Goal: Task Accomplishment & Management: Manage account settings

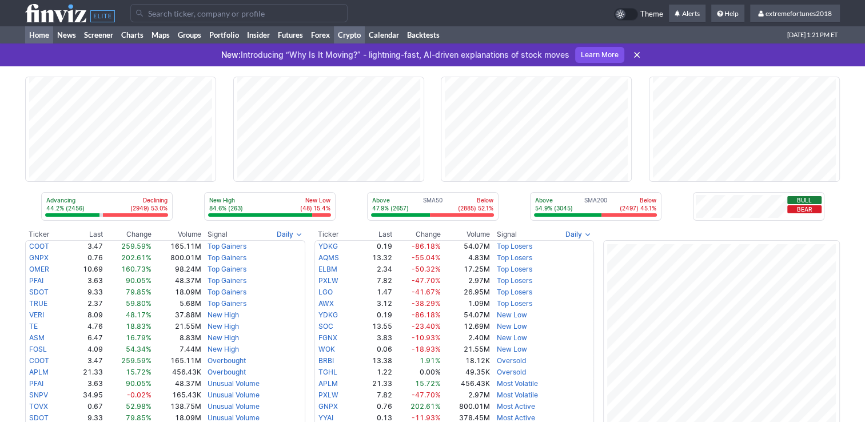
drag, startPoint x: 0, startPoint y: 0, endPoint x: 352, endPoint y: 33, distance: 353.3
click at [352, 33] on link "Crypto" at bounding box center [349, 34] width 31 height 17
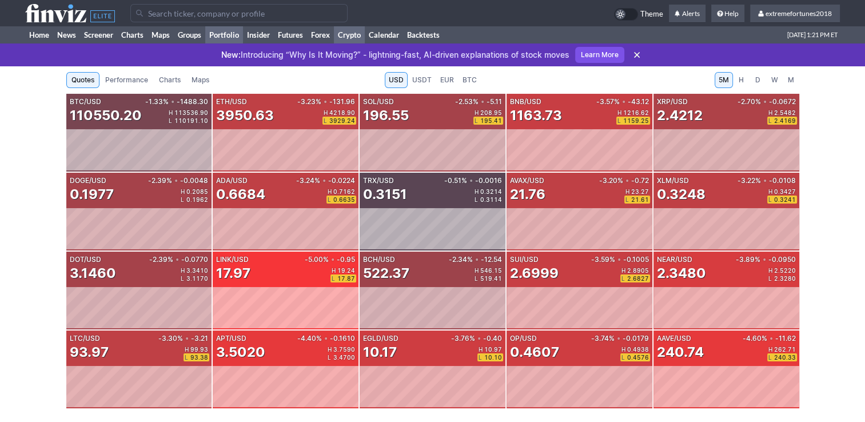
click at [233, 34] on link "Portfolio" at bounding box center [224, 34] width 38 height 17
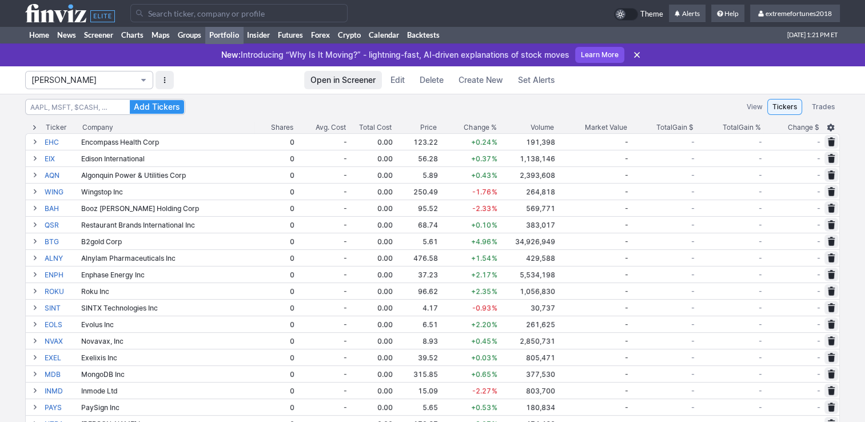
click at [97, 81] on span "Isabel_Watch" at bounding box center [83, 79] width 104 height 11
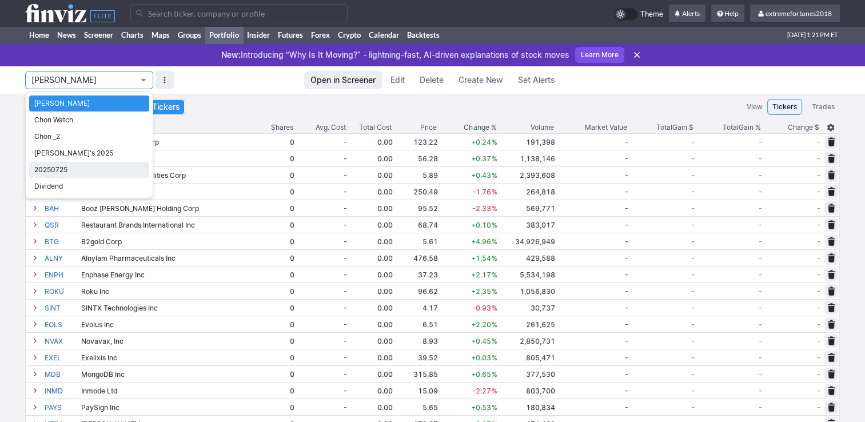
click at [67, 169] on span "20250725" at bounding box center [89, 169] width 110 height 11
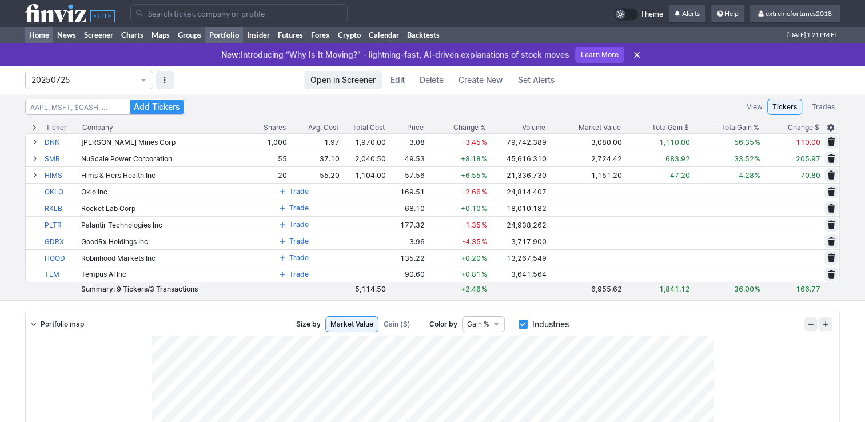
click at [42, 32] on link "Home" at bounding box center [39, 34] width 28 height 17
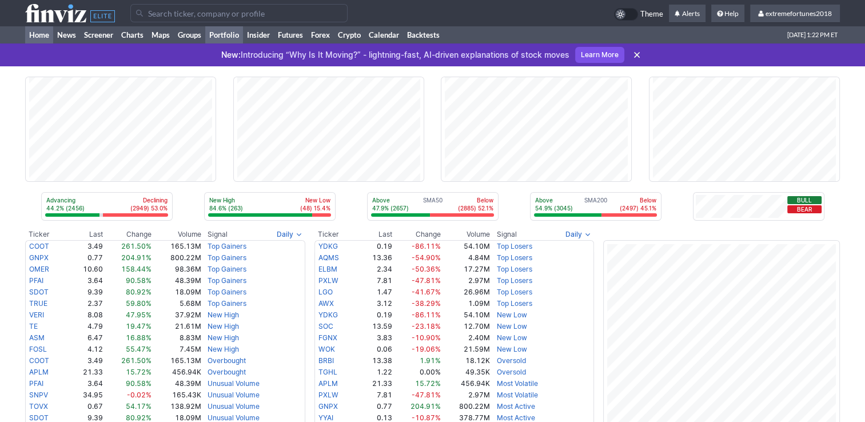
click at [236, 38] on link "Portfolio" at bounding box center [224, 34] width 38 height 17
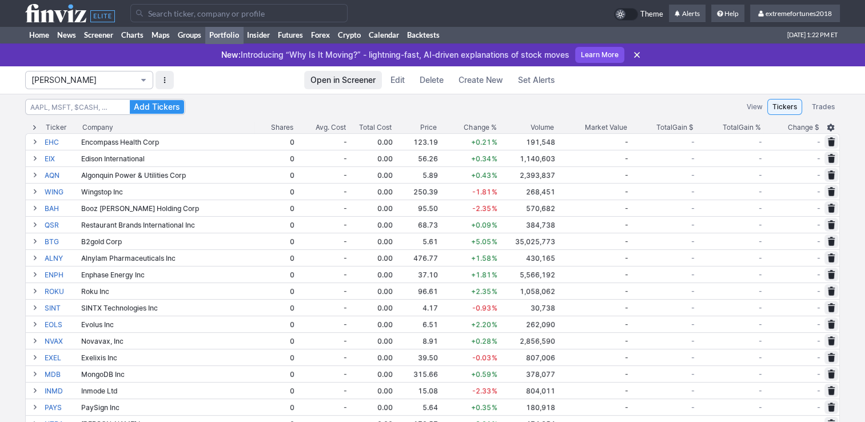
click at [128, 82] on span "Isabel_Watch" at bounding box center [83, 79] width 104 height 11
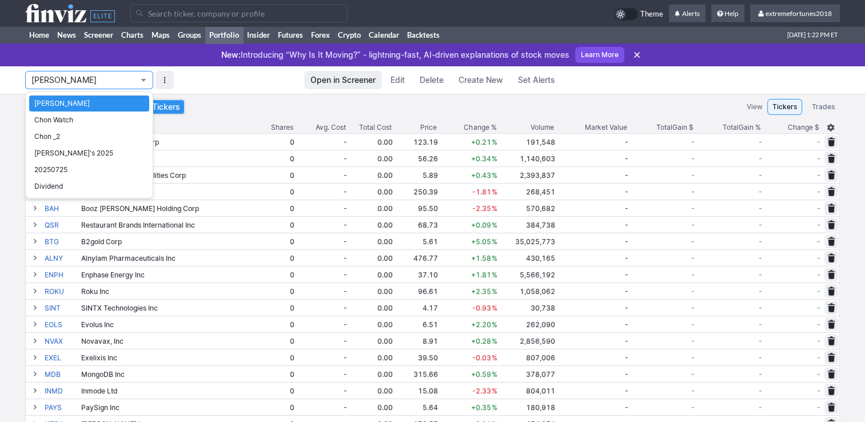
click at [225, 81] on div at bounding box center [432, 211] width 865 height 422
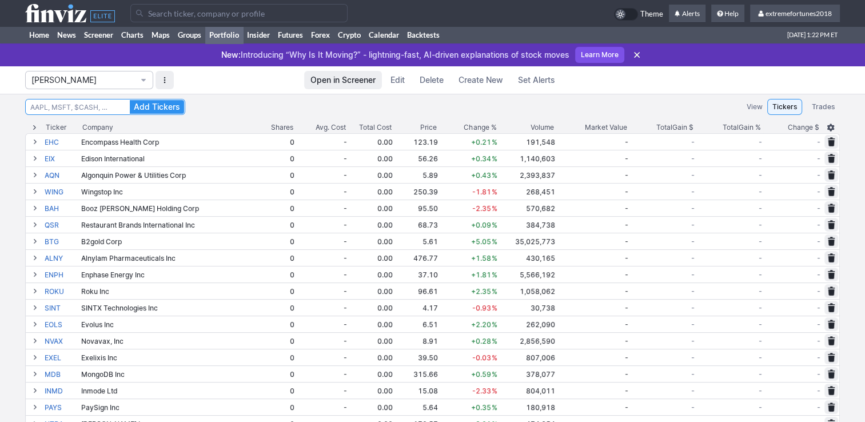
click at [101, 106] on input "Search" at bounding box center [105, 107] width 160 height 16
type input "FLNC"
click at [101, 106] on input "Search" at bounding box center [105, 107] width 160 height 16
type input "ELBM"
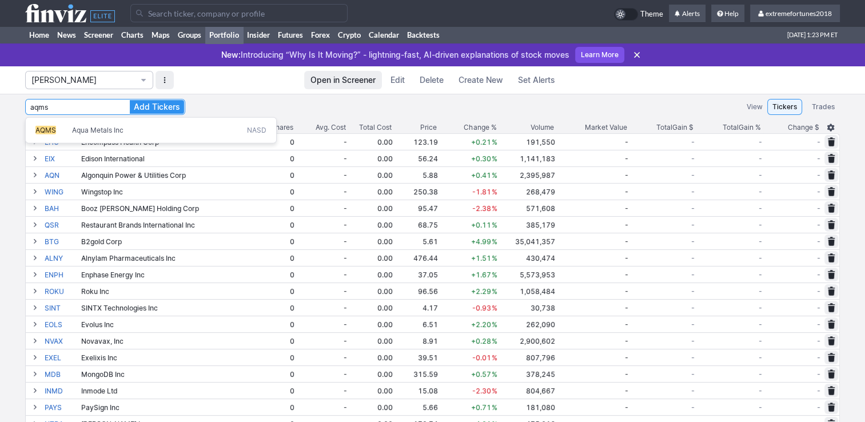
type input "AQMS"
type input "ABAT"
type input "UAMY"
type input "NVX"
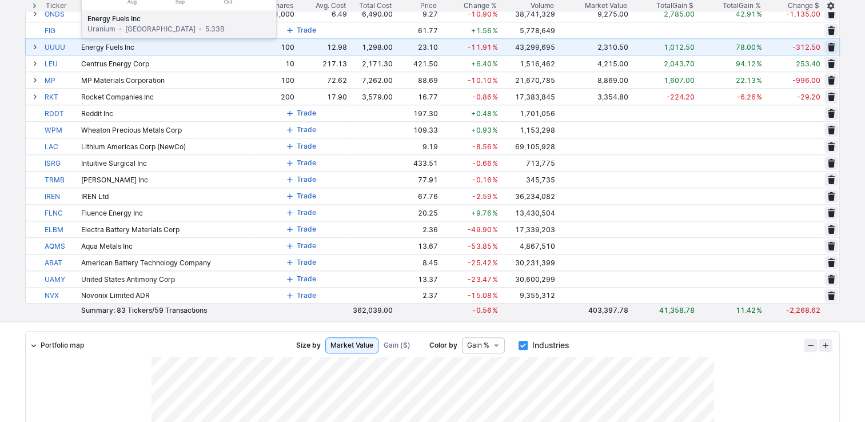
scroll to position [1258, 0]
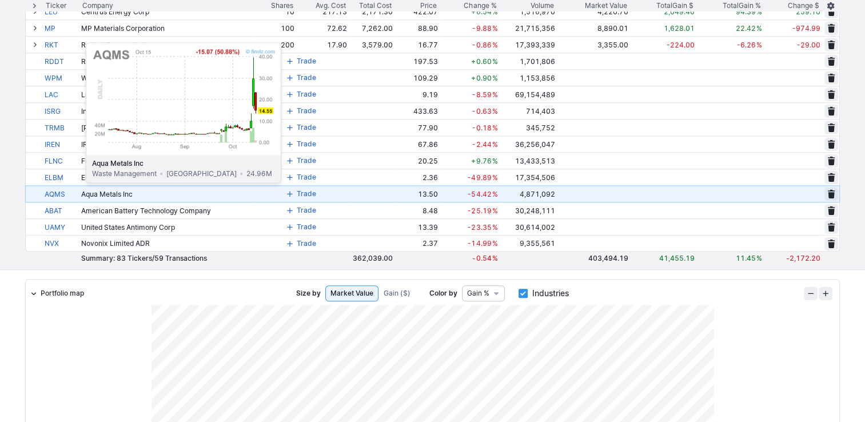
click at [57, 191] on link "AQMS" at bounding box center [62, 194] width 34 height 16
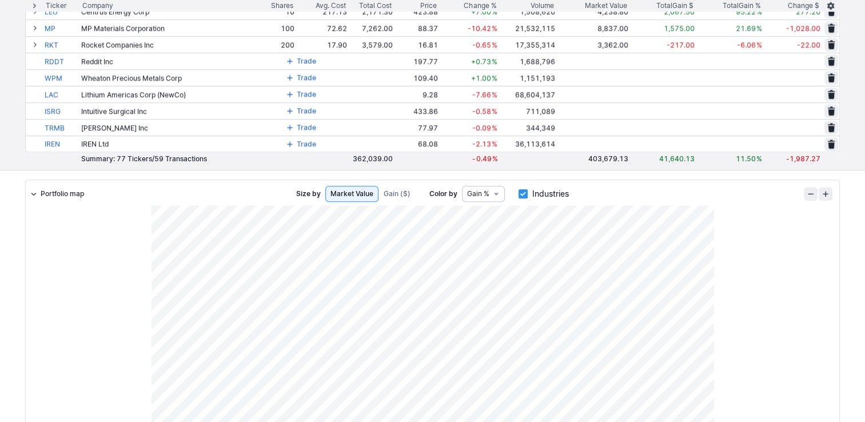
scroll to position [1258, 0]
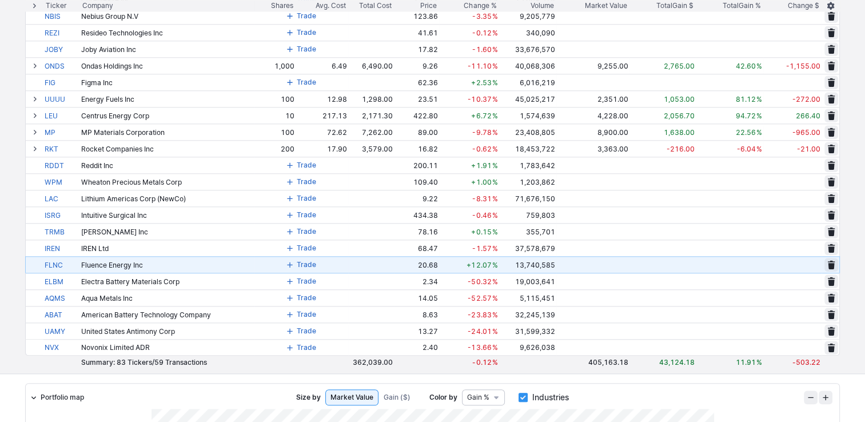
scroll to position [1144, 0]
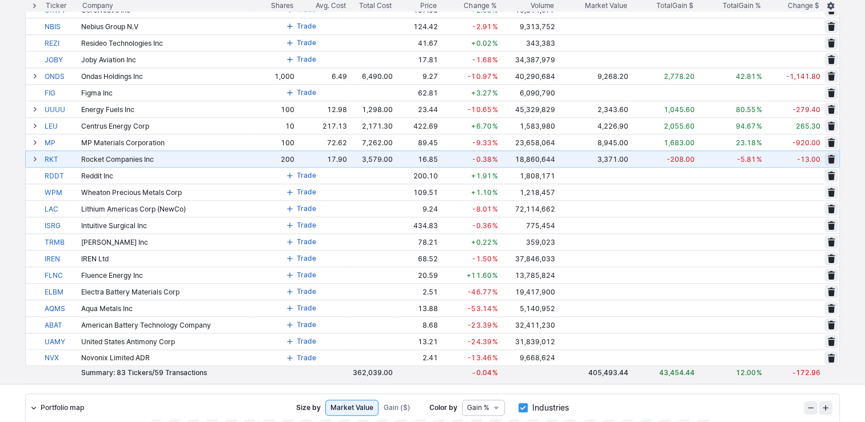
click at [300, 157] on td "17.90" at bounding box center [322, 158] width 53 height 17
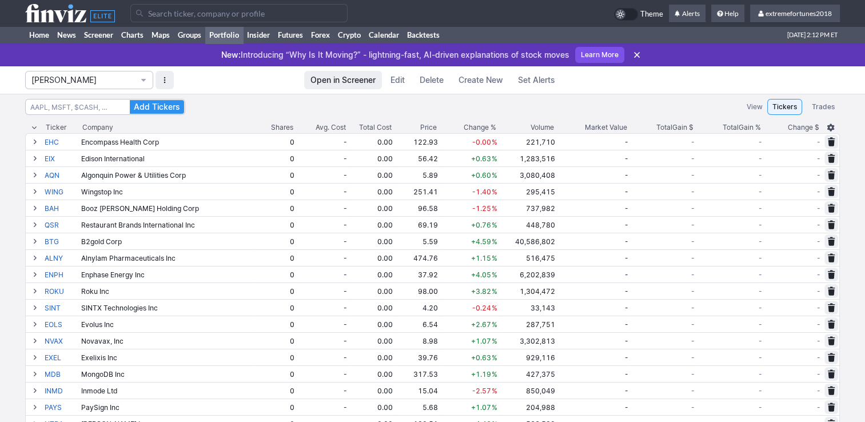
drag, startPoint x: 78, startPoint y: 80, endPoint x: 84, endPoint y: 93, distance: 14.1
click at [79, 80] on span "Isabel_Watch" at bounding box center [83, 79] width 104 height 11
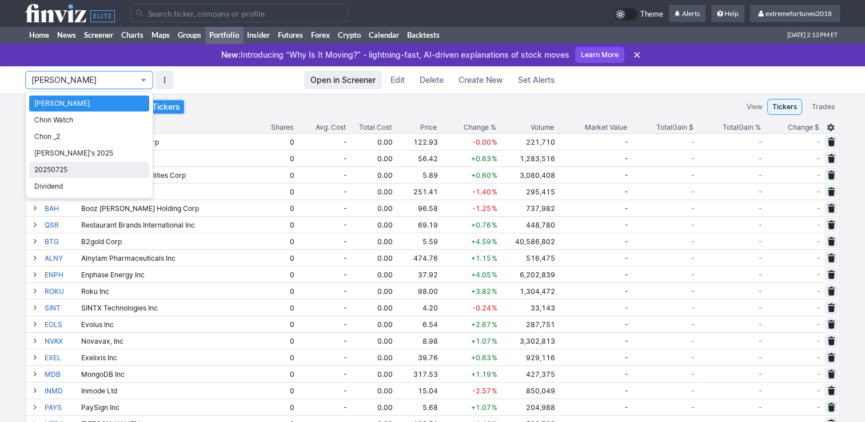
click at [60, 170] on span "20250725" at bounding box center [89, 169] width 110 height 11
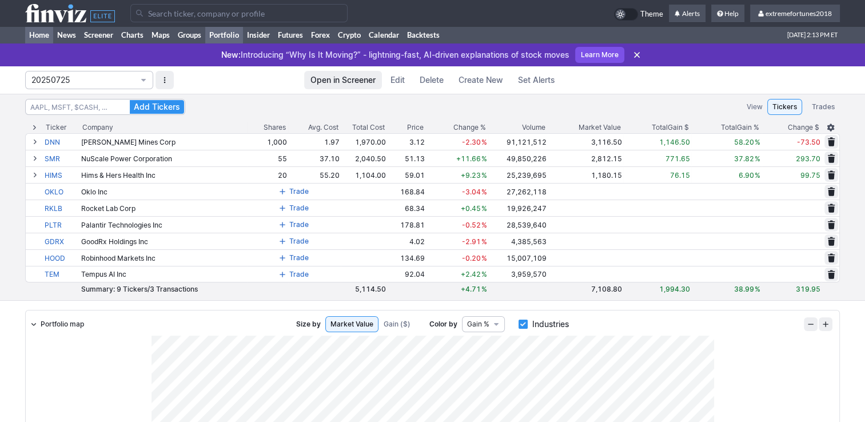
click at [41, 35] on link "Home" at bounding box center [39, 34] width 28 height 17
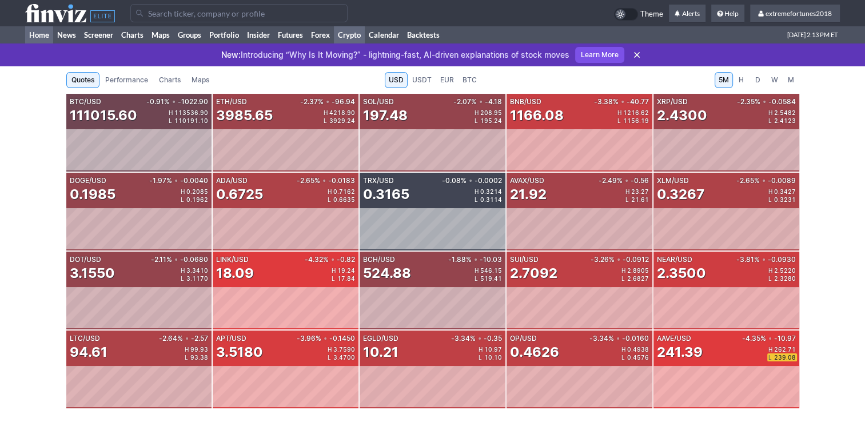
click at [42, 36] on link "Home" at bounding box center [39, 34] width 28 height 17
